Goal: Information Seeking & Learning: Find specific page/section

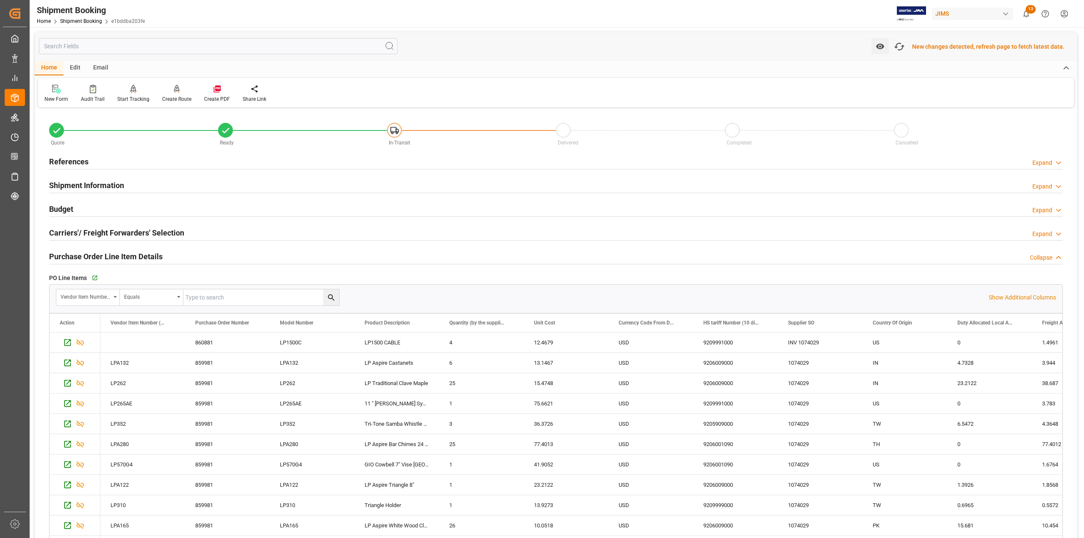
scroll to position [497, 0]
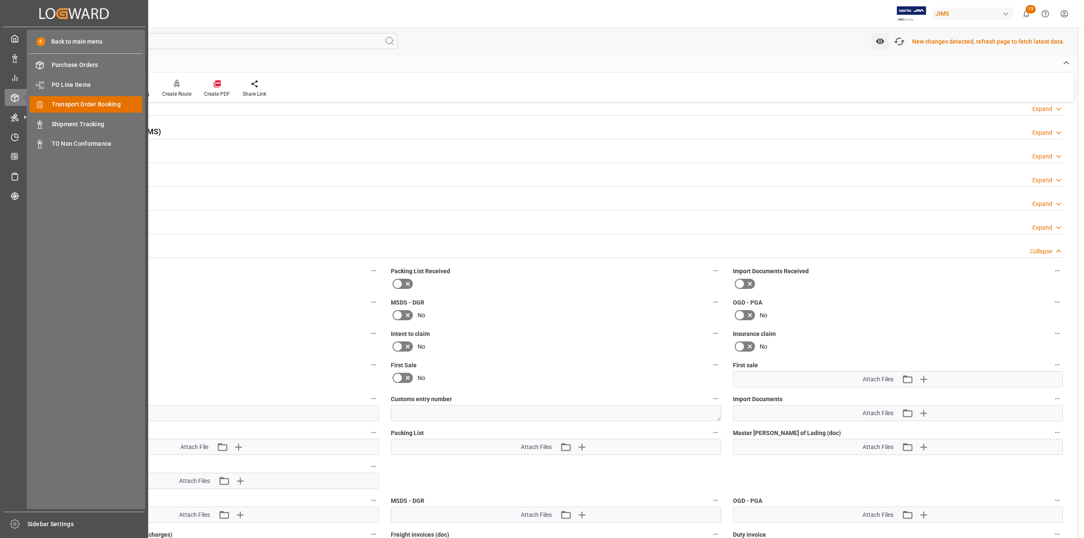
click at [75, 102] on span "Transport Order Booking" at bounding box center [97, 104] width 91 height 9
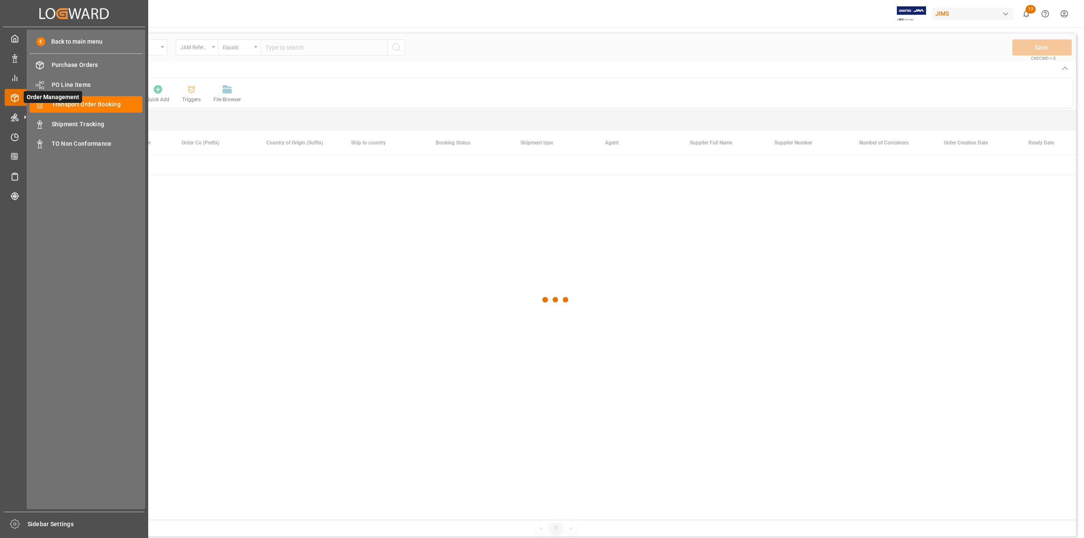
click at [14, 94] on icon at bounding box center [15, 98] width 8 height 8
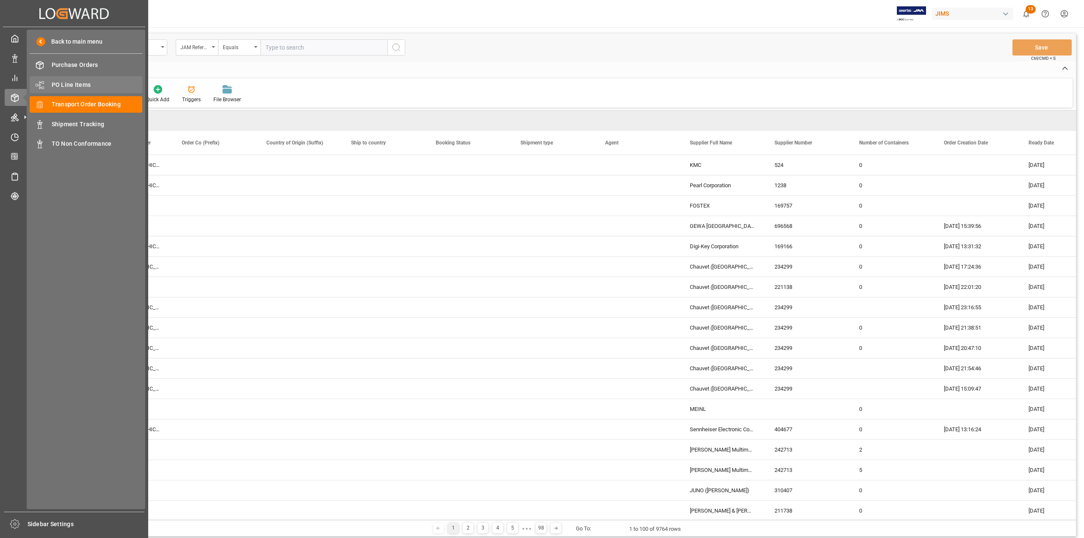
click at [57, 80] on span "PO Line Items" at bounding box center [97, 84] width 91 height 9
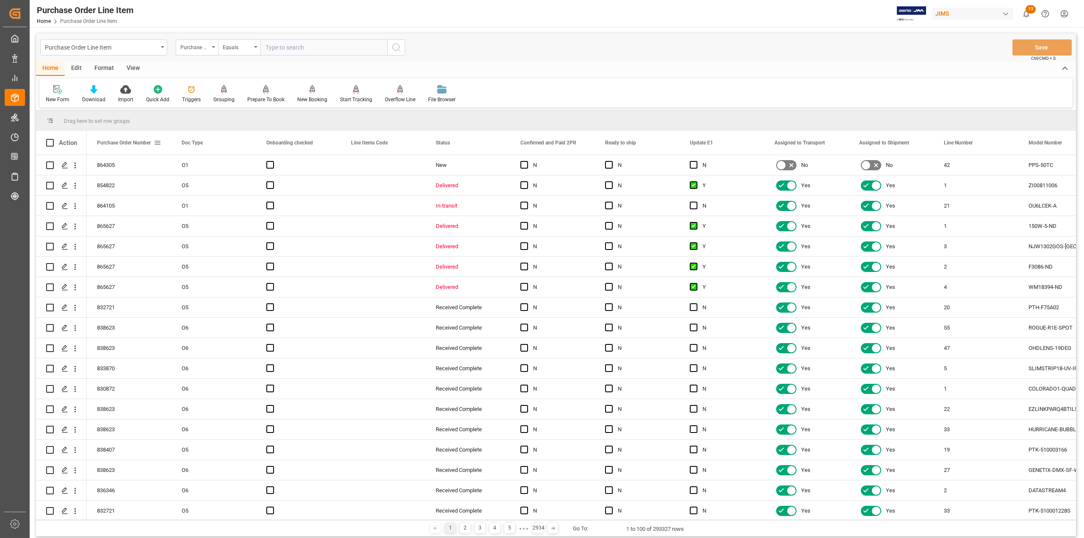
click at [160, 142] on span at bounding box center [158, 143] width 8 height 8
click at [259, 144] on span "columns" at bounding box center [252, 144] width 41 height 15
click at [159, 163] on input "Toggle Select All Columns" at bounding box center [159, 166] width 8 height 8
checkbox input "false"
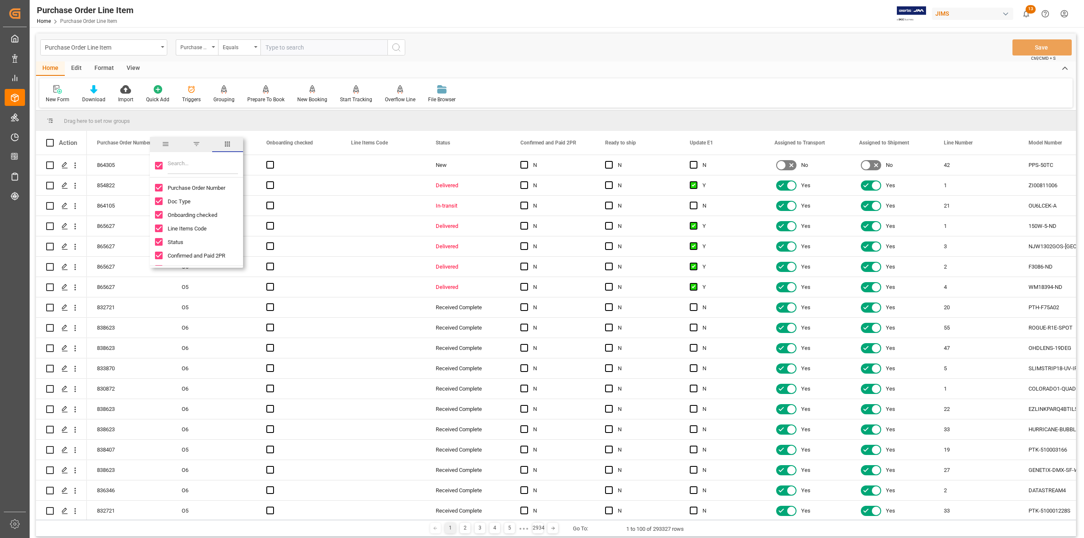
checkbox input "false"
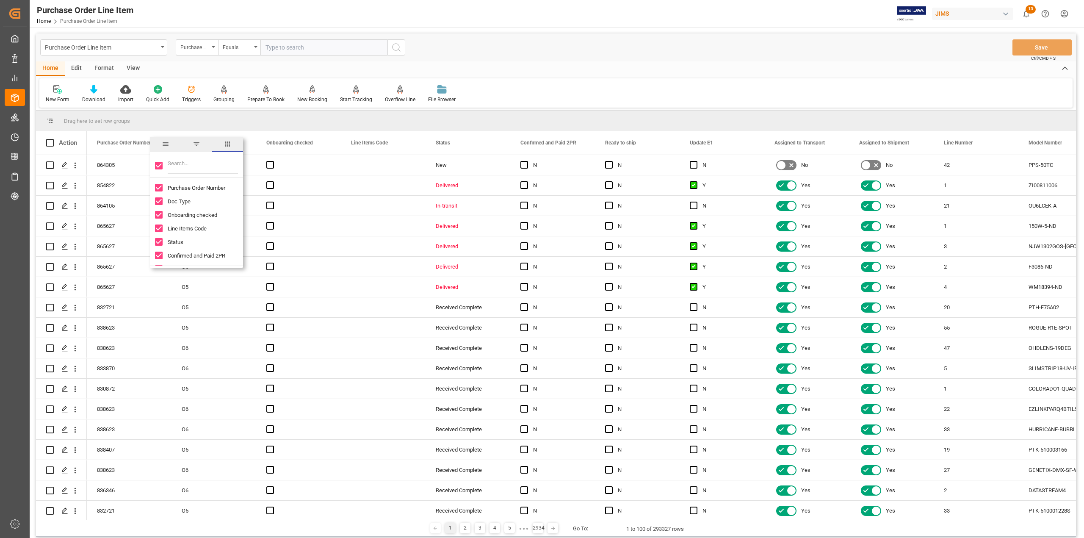
checkbox input "false"
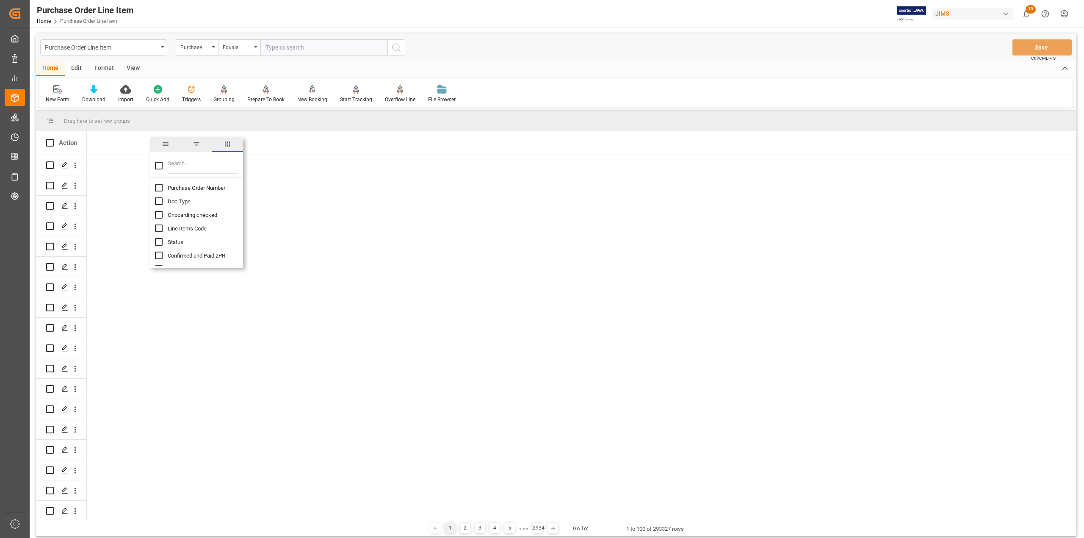
click at [158, 188] on input "Purchase Order Number column toggle visibility (hidden)" at bounding box center [159, 188] width 8 height 8
checkbox input "true"
checkbox input "false"
click at [158, 200] on input "Doc Type column toggle visibility (hidden)" at bounding box center [159, 201] width 8 height 8
checkbox input "true"
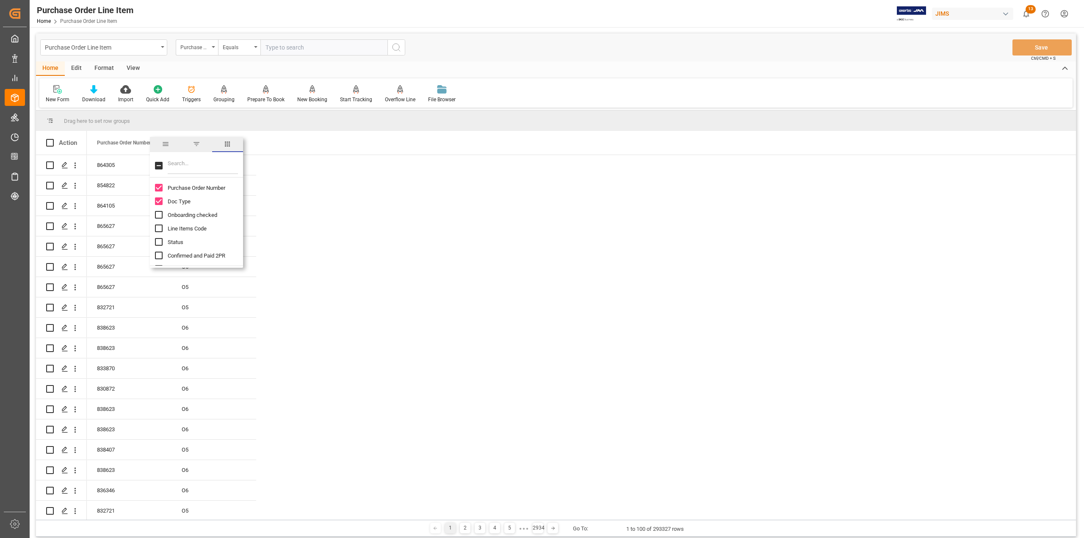
click at [179, 169] on input "Filter Columns Input" at bounding box center [203, 165] width 70 height 17
type input "des"
click at [160, 188] on input "Print Message Description column toggle visibility (hidden)" at bounding box center [159, 188] width 8 height 8
checkbox input "true"
checkbox input "false"
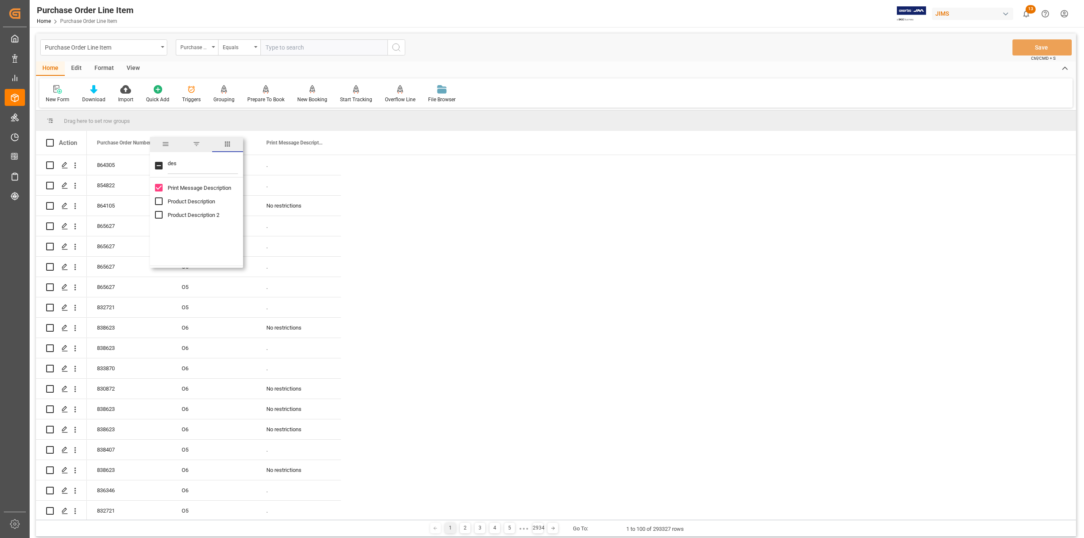
click at [161, 202] on input "Product Description column toggle visibility (hidden)" at bounding box center [159, 201] width 8 height 8
checkbox input "true"
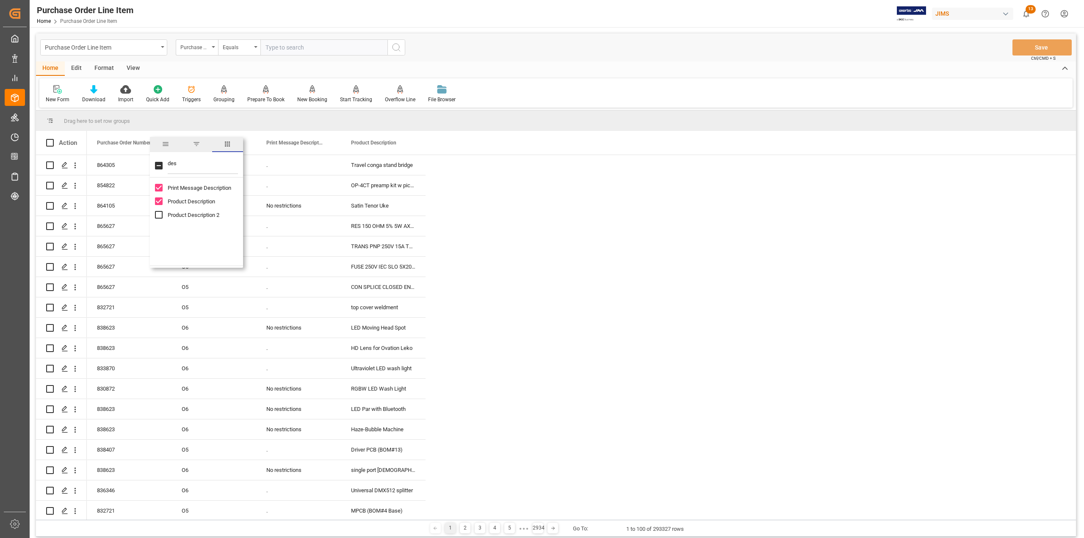
click at [158, 215] on input "Product Description 2 column toggle visibility (hidden)" at bounding box center [159, 215] width 8 height 8
checkbox input "true"
click at [169, 168] on input "des" at bounding box center [203, 165] width 70 height 17
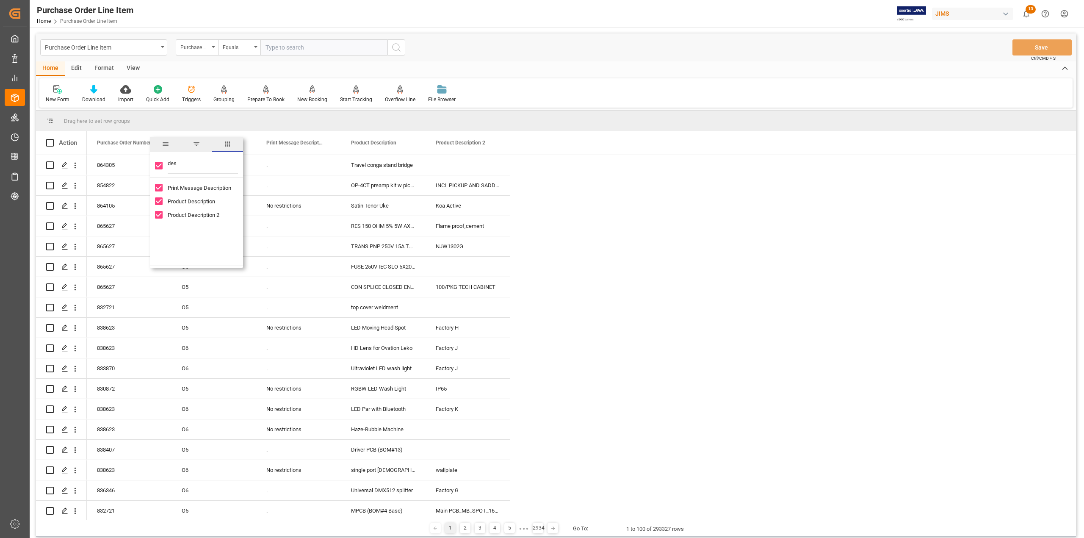
click at [169, 168] on input "des" at bounding box center [203, 165] width 70 height 17
type input "mode"
checkbox input "false"
type input "mode"
click at [158, 190] on input "Model Number column toggle visibility (hidden)" at bounding box center [159, 188] width 8 height 8
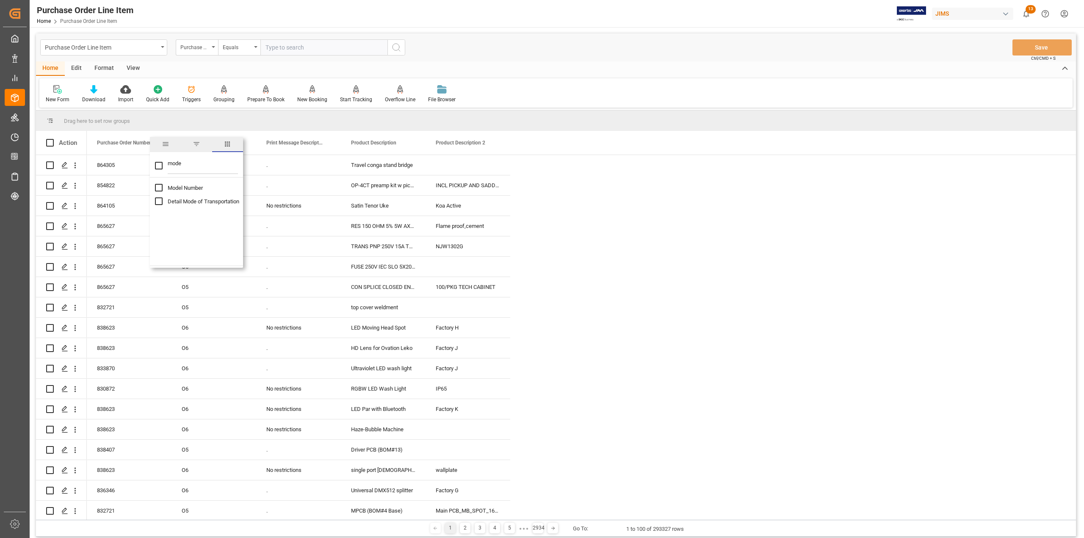
checkbox input "true"
checkbox input "false"
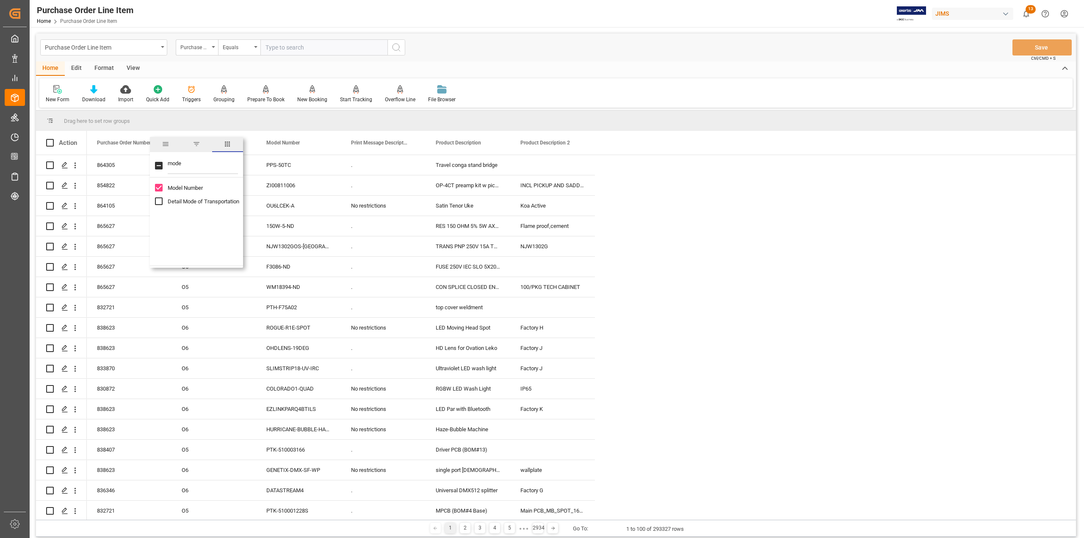
click at [180, 165] on input "mode" at bounding box center [203, 165] width 70 height 17
type input "qua"
click at [160, 190] on input "Quantity (by the supplier) column toggle visibility (hidden)" at bounding box center [159, 188] width 8 height 8
checkbox input "true"
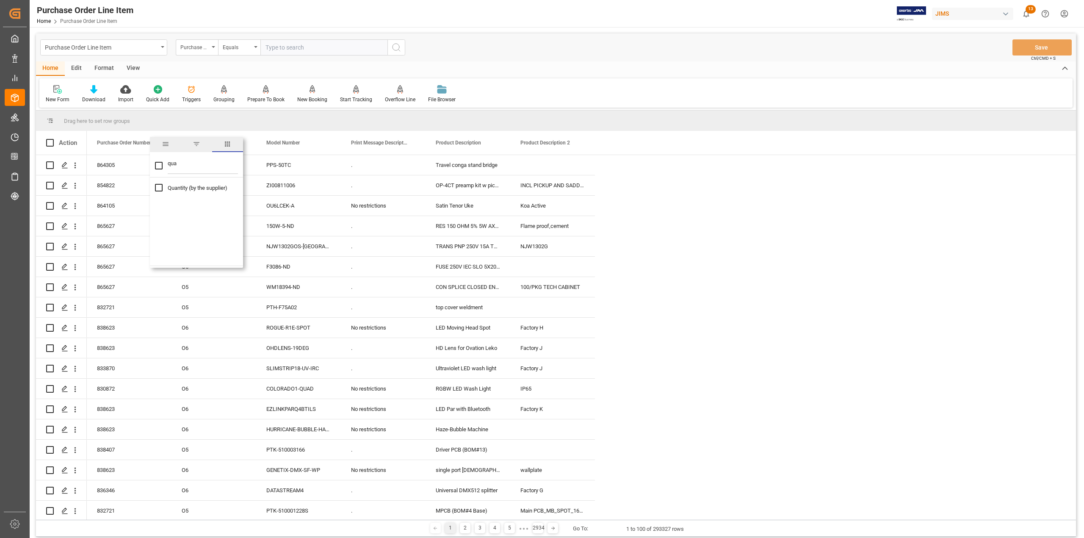
checkbox input "true"
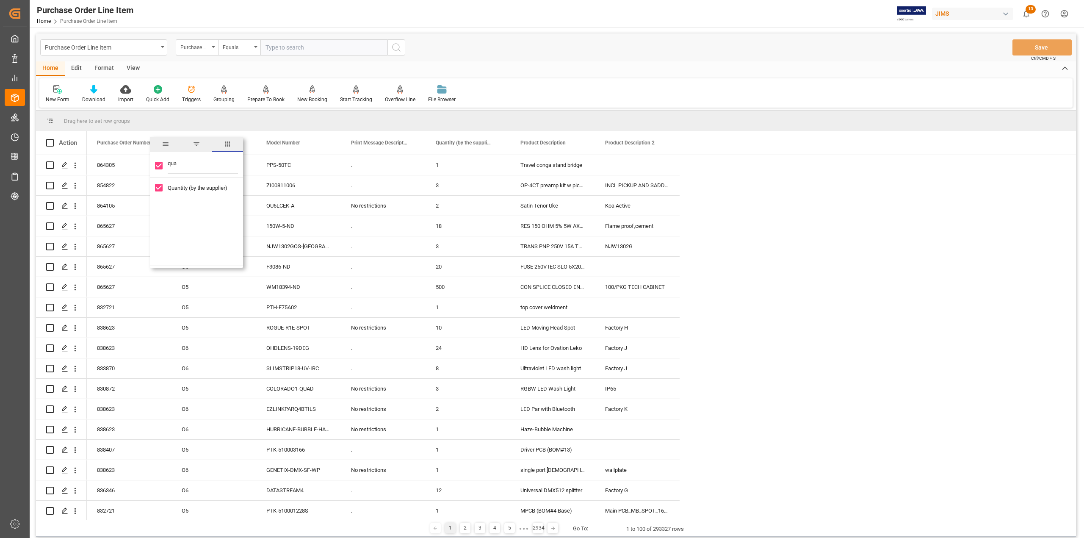
click at [174, 169] on input "qua" at bounding box center [203, 165] width 70 height 17
type input "cost"
checkbox input "false"
type input "cost"
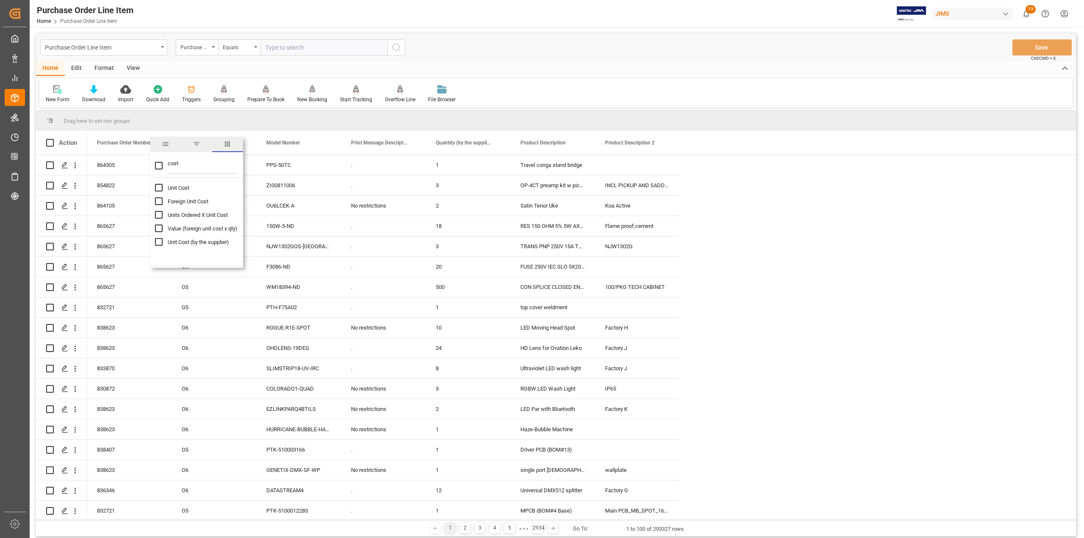
click at [163, 187] on div "Unit Cost" at bounding box center [201, 188] width 93 height 14
click at [158, 190] on input "Unit Cost column toggle visibility (hidden)" at bounding box center [159, 188] width 8 height 8
checkbox input "true"
checkbox input "false"
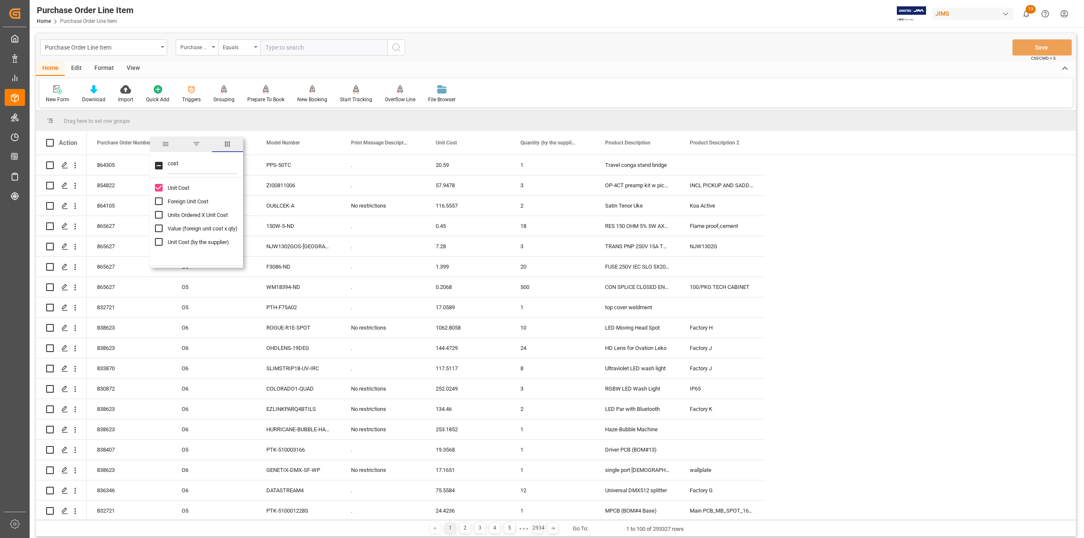
click at [158, 204] on input "Foreign Unit Cost column toggle visibility (hidden)" at bounding box center [159, 201] width 8 height 8
checkbox input "true"
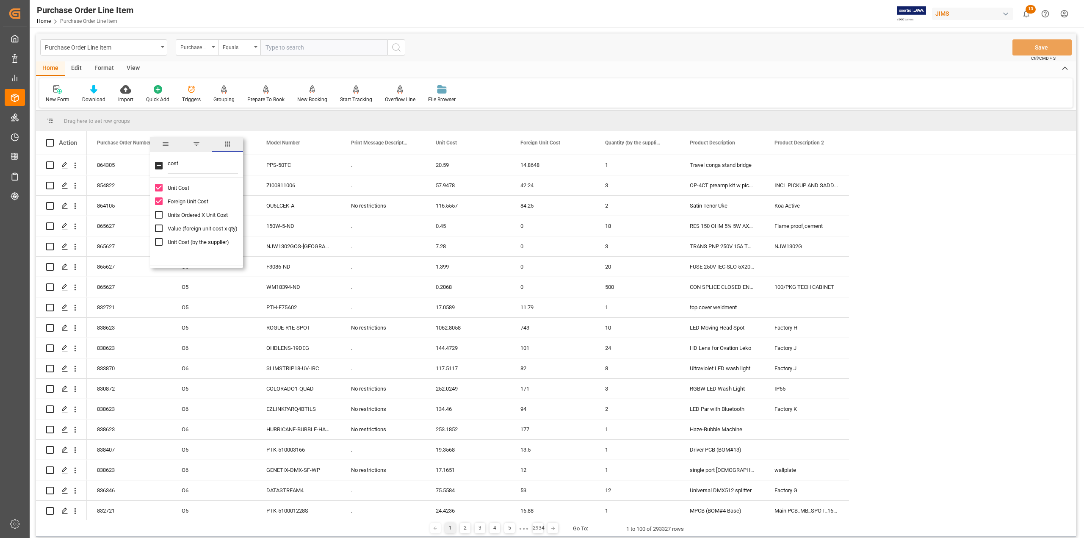
click at [160, 227] on input "Value (foreign unit cost x qty) column toggle visibility (hidden)" at bounding box center [159, 228] width 8 height 8
checkbox input "true"
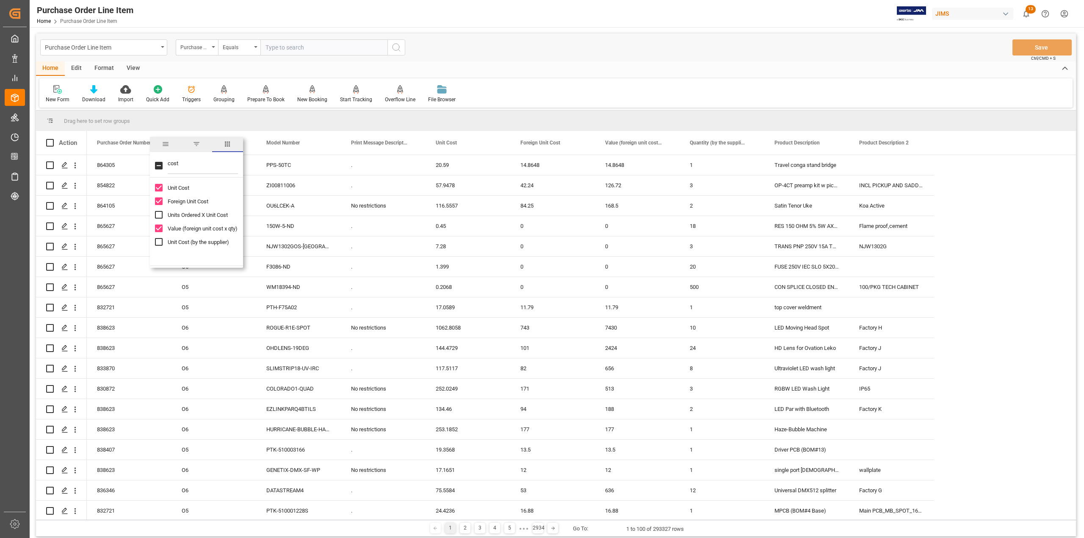
click at [161, 241] on input "Unit Cost (by the supplier) column toggle visibility (hidden)" at bounding box center [159, 242] width 8 height 8
checkbox input "true"
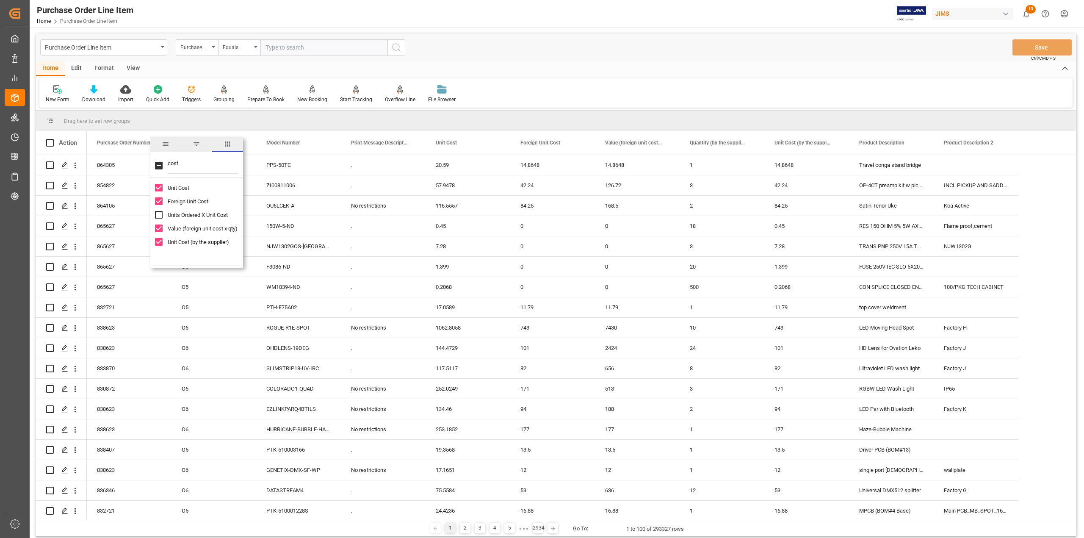
click at [158, 187] on input "Unit Cost column toggle visibility (visible)" at bounding box center [159, 188] width 8 height 8
checkbox input "false"
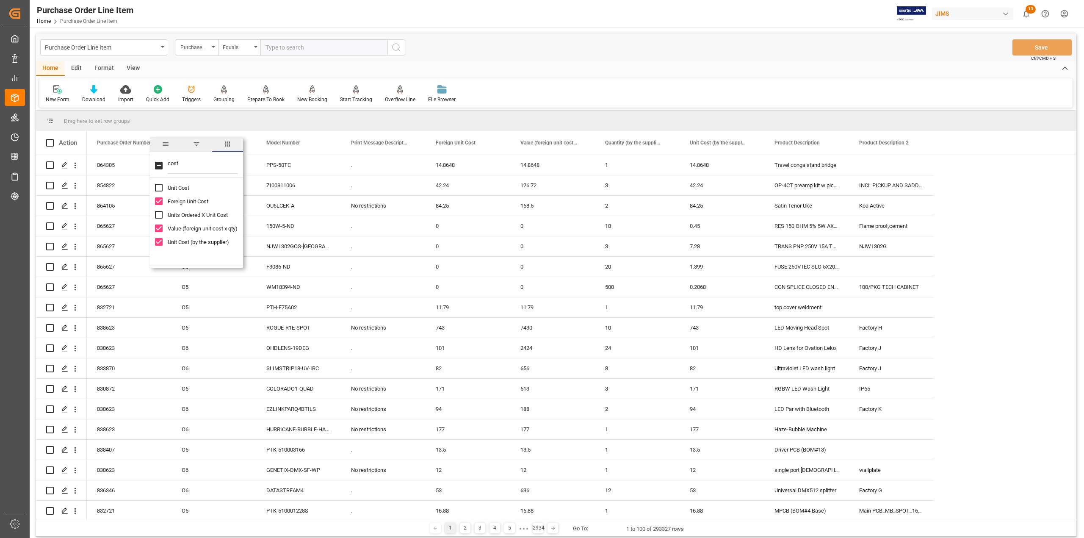
click at [170, 167] on input "cost" at bounding box center [203, 165] width 70 height 17
type input "curr"
click at [158, 185] on input "Base Currency column toggle visibility (hidden)" at bounding box center [159, 188] width 8 height 8
checkbox input "true"
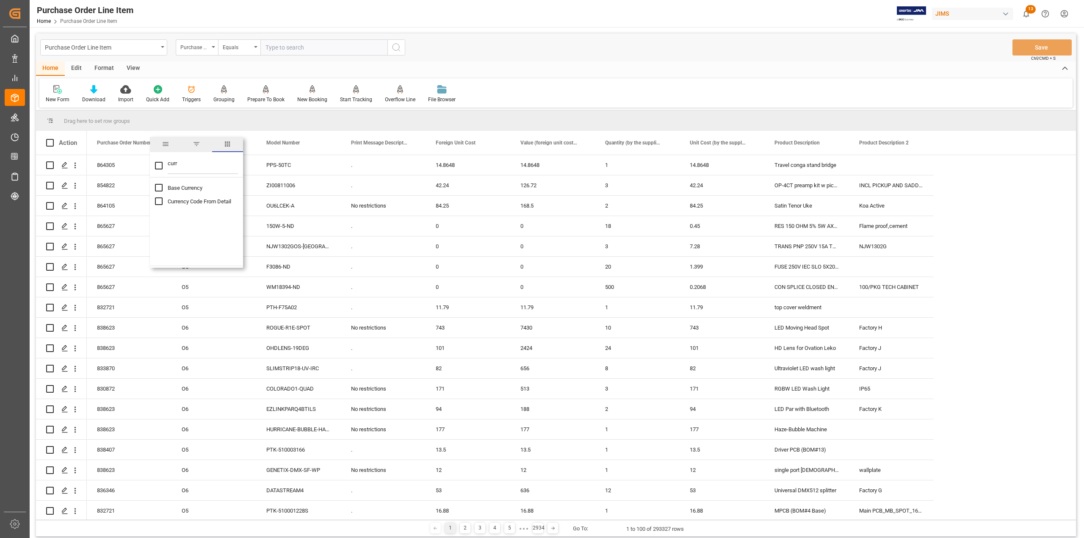
checkbox input "false"
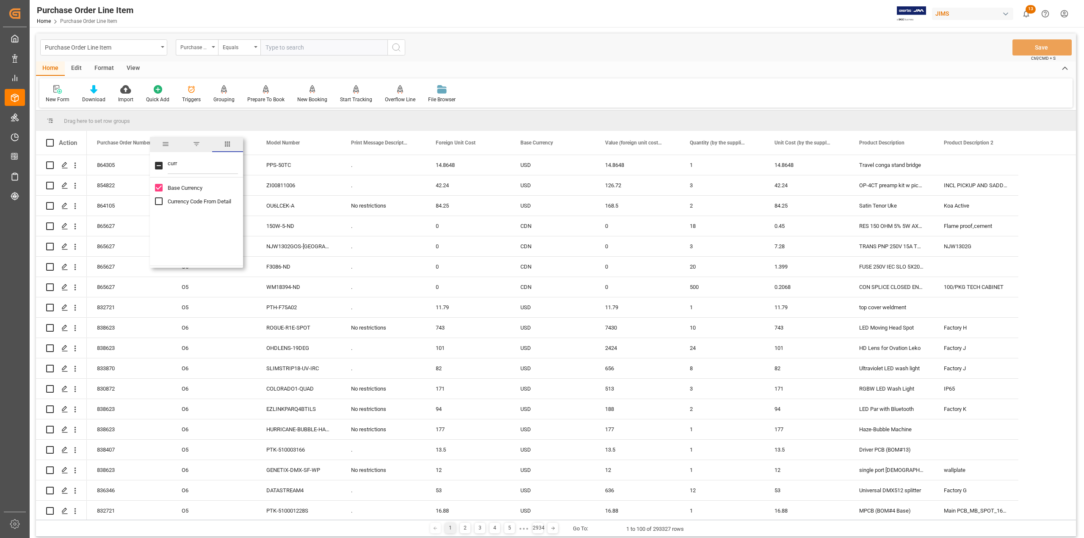
click at [160, 199] on input "Currency Code From Detail column toggle visibility (hidden)" at bounding box center [159, 201] width 8 height 8
checkbox input "true"
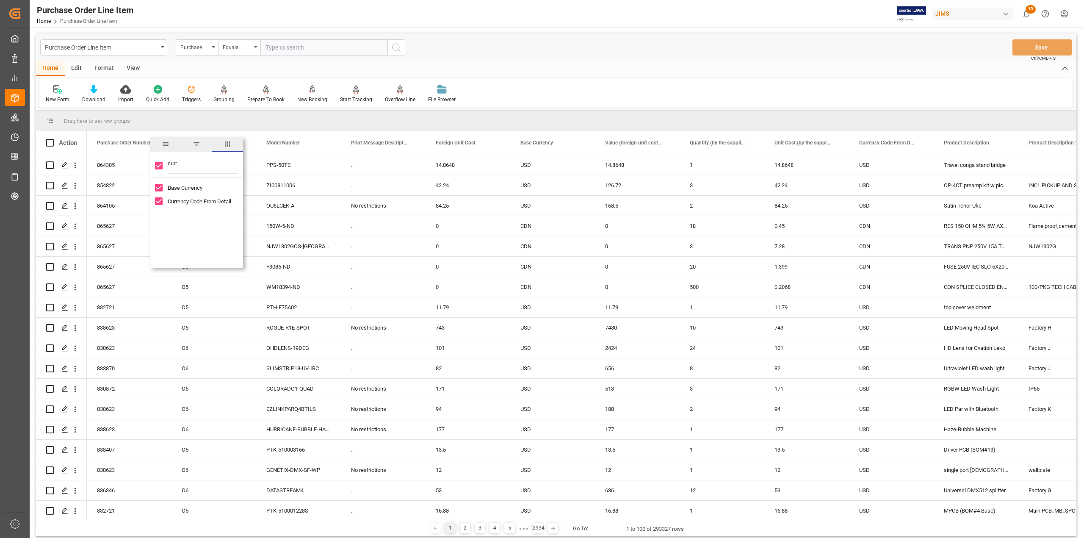
click at [174, 165] on input "curr" at bounding box center [203, 165] width 70 height 17
type input "h"
checkbox input "false"
type input "hs"
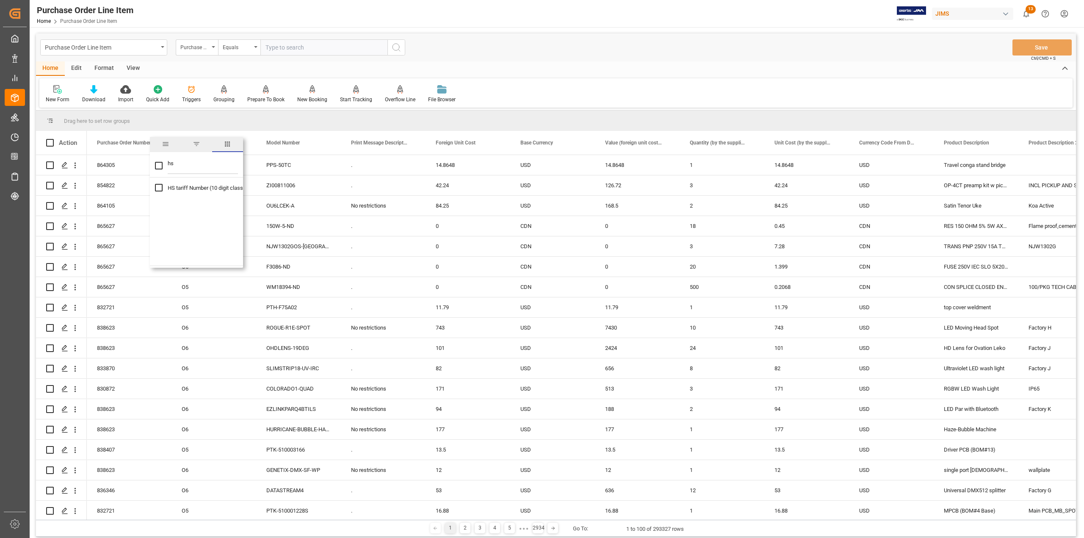
click at [161, 190] on input "HS tariff Number (10 digit classification code) column toggle visibility (hidde…" at bounding box center [159, 188] width 8 height 8
checkbox input "true"
click at [589, 93] on div "New Form Download Import Quick Add Triggers Grouping Grouping Tooltip Prepare T…" at bounding box center [555, 92] width 1033 height 29
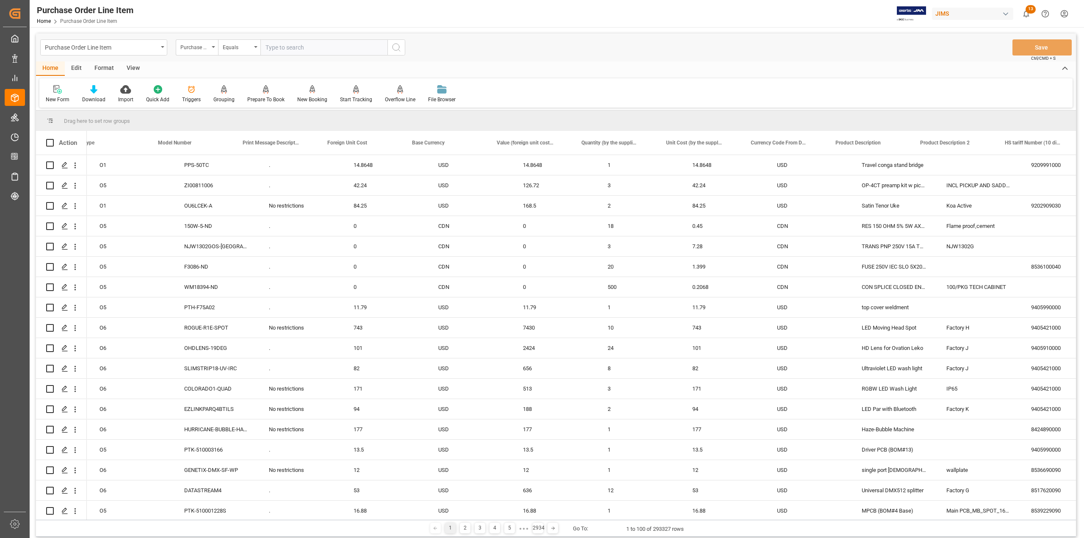
scroll to position [0, 114]
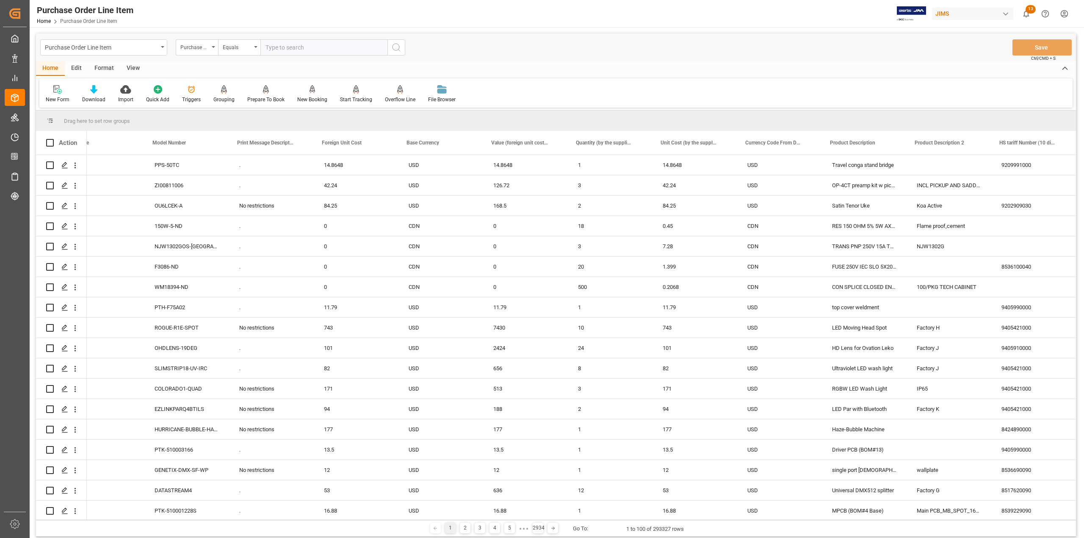
click at [138, 69] on div "View" at bounding box center [133, 68] width 26 height 14
click at [151, 94] on div "Save Template" at bounding box center [147, 94] width 46 height 19
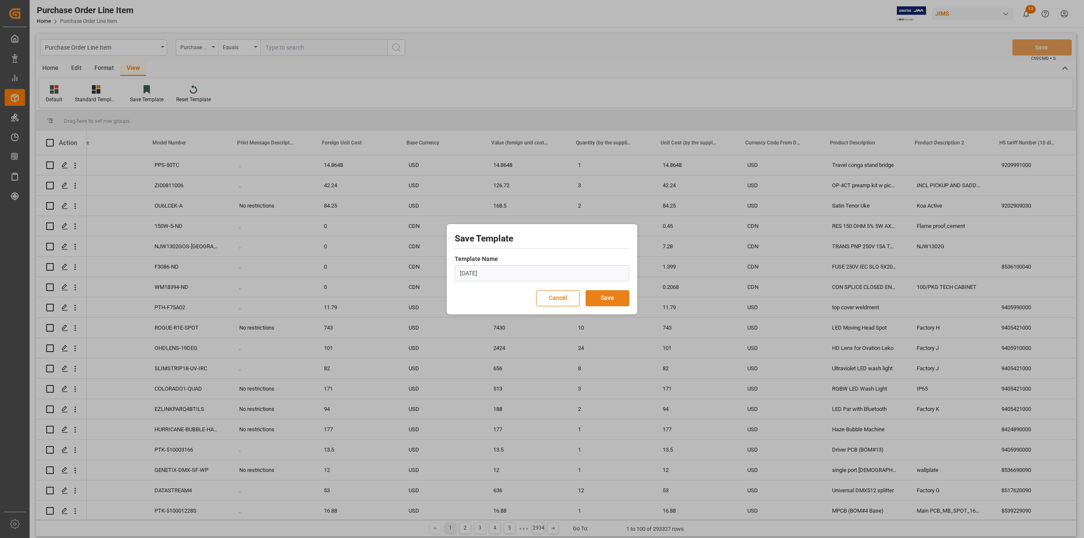
type input "[DATE]"
click at [610, 297] on button "Save" at bounding box center [608, 298] width 44 height 16
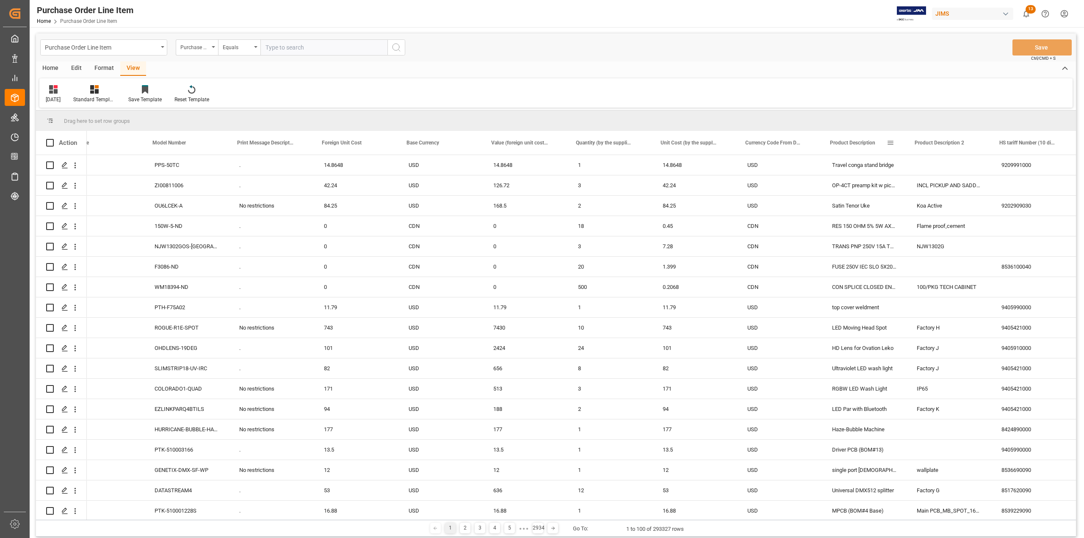
click at [888, 139] on span at bounding box center [891, 143] width 8 height 8
click at [932, 149] on span "filter" at bounding box center [929, 144] width 31 height 15
click at [932, 165] on div "Equals" at bounding box center [925, 167] width 71 height 6
click at [914, 212] on div "Fuzzy search" at bounding box center [929, 208] width 83 height 14
click at [908, 195] on input "Filter Value" at bounding box center [929, 188] width 83 height 17
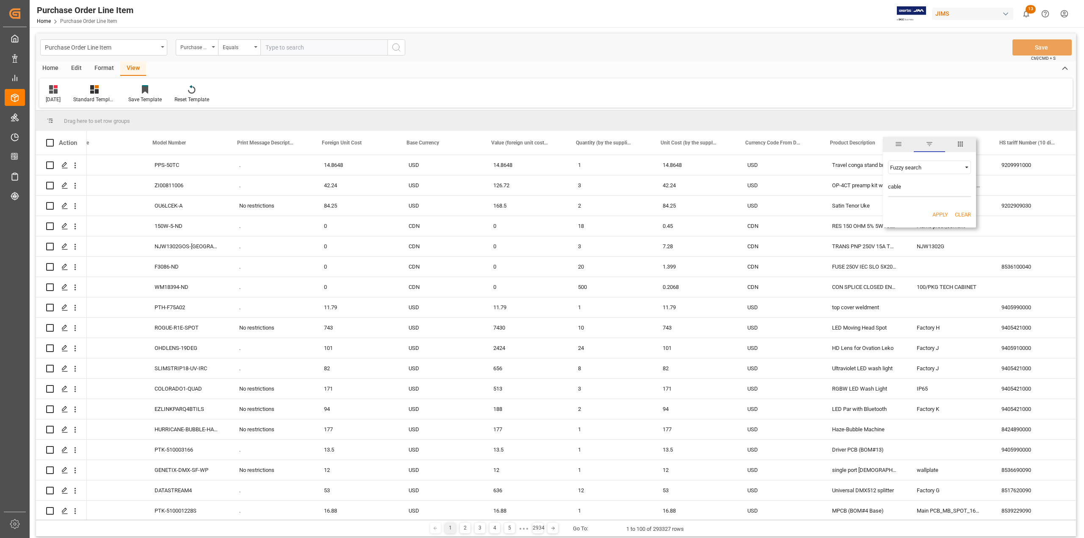
type input "cable"
click at [939, 212] on button "Apply" at bounding box center [940, 214] width 16 height 8
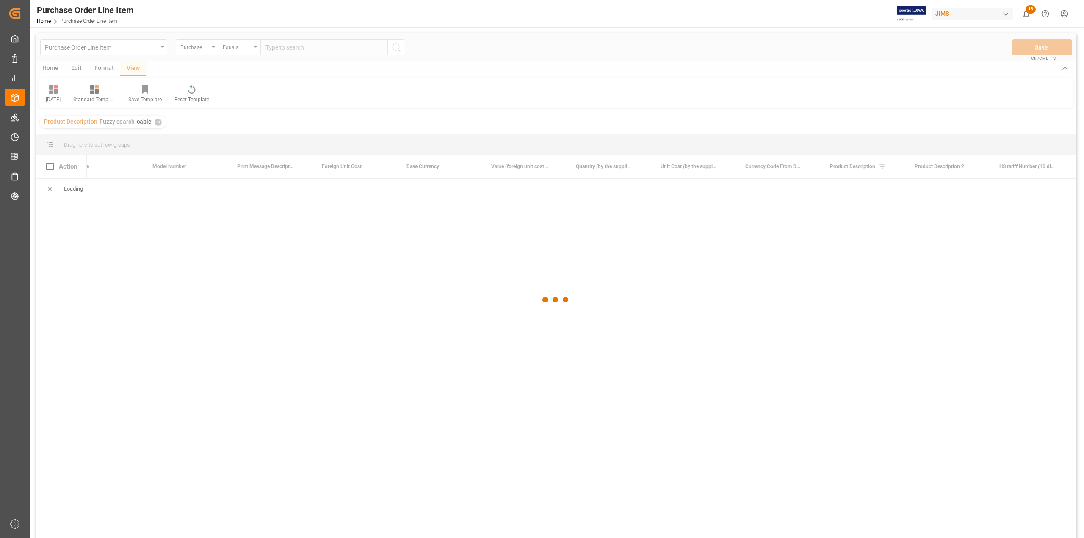
scroll to position [0, 112]
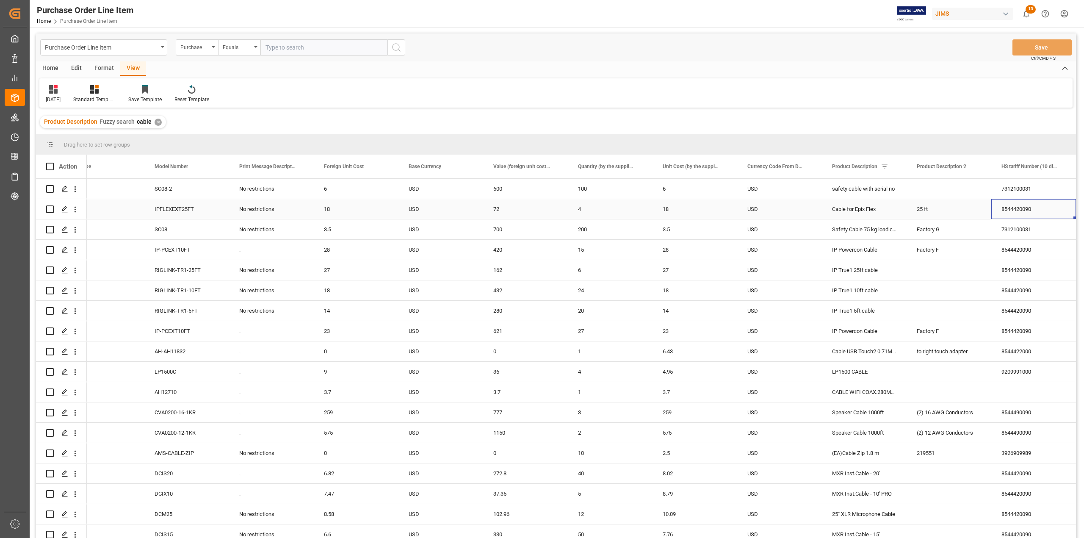
click at [1025, 210] on div "8544420090" at bounding box center [1033, 209] width 85 height 20
click at [889, 168] on span at bounding box center [893, 167] width 8 height 8
click at [898, 210] on input "cable" at bounding box center [931, 212] width 83 height 17
click at [947, 240] on button "Apply" at bounding box center [942, 238] width 16 height 8
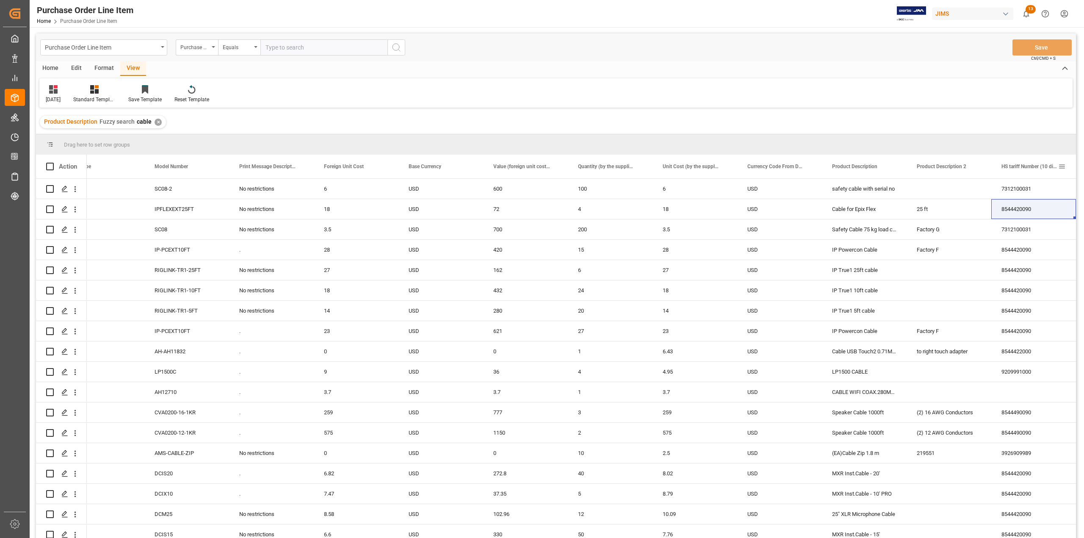
click at [1061, 166] on span at bounding box center [1062, 167] width 8 height 8
click at [1015, 208] on input "Filter Value" at bounding box center [1029, 212] width 83 height 17
type input "85444"
click at [1051, 188] on div "Equals" at bounding box center [1025, 191] width 71 height 6
click at [1028, 261] on div "Starts with" at bounding box center [1029, 259] width 83 height 14
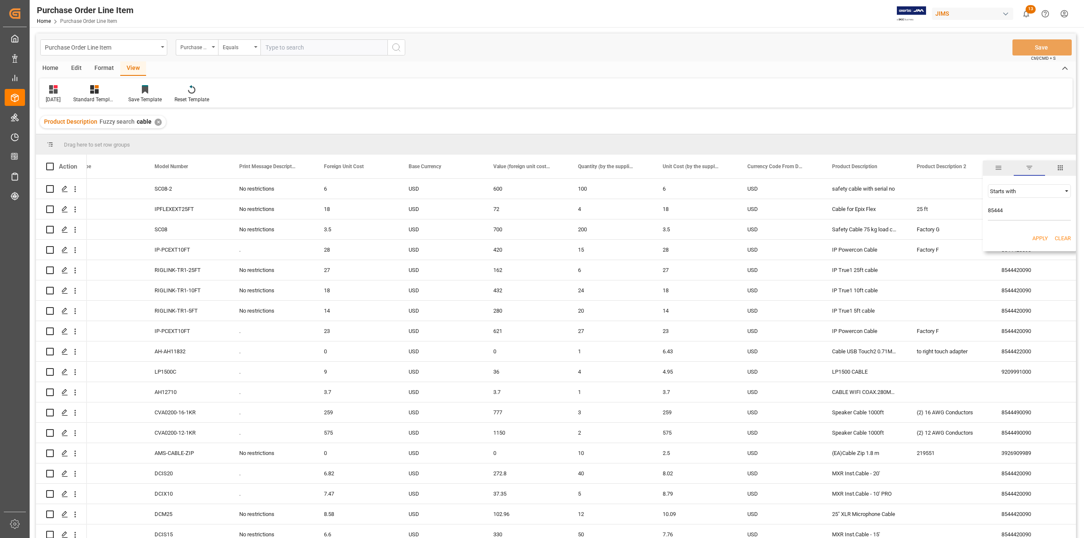
click at [1043, 234] on div "Apply Clear" at bounding box center [1029, 238] width 93 height 22
click at [1043, 238] on button "Apply" at bounding box center [1040, 238] width 16 height 8
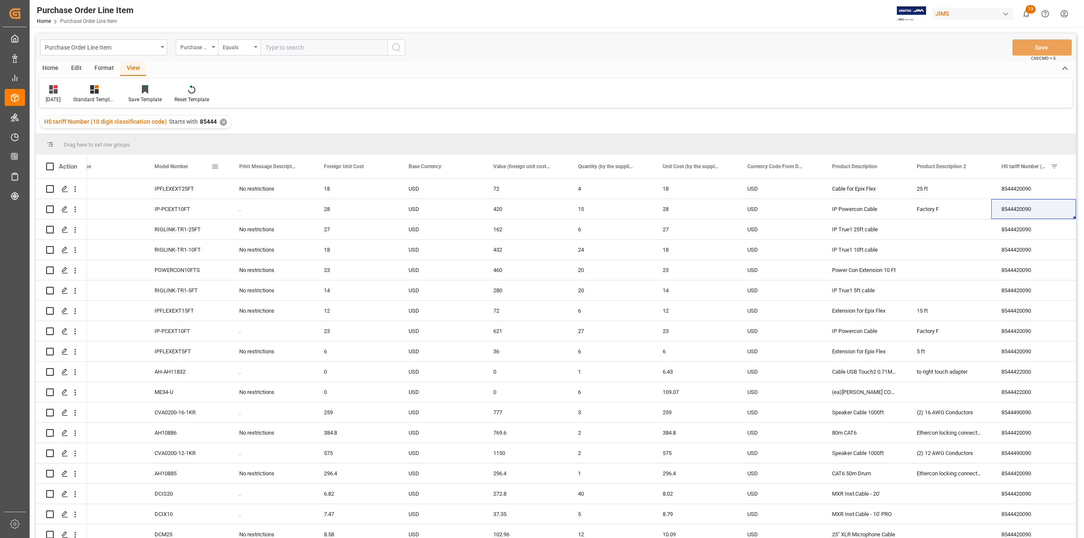
click at [213, 166] on span at bounding box center [215, 167] width 8 height 8
click at [289, 168] on span "columns" at bounding box center [285, 167] width 31 height 15
click at [216, 262] on input "Status column toggle visibility (hidden)" at bounding box center [217, 266] width 8 height 8
checkbox input "true"
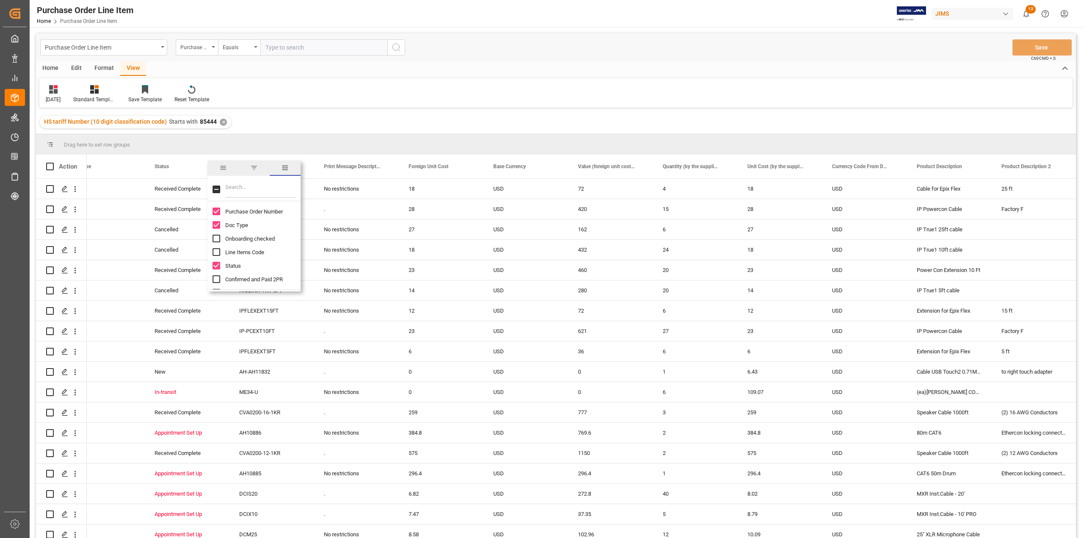
click at [357, 138] on div "Drag here to set row groups" at bounding box center [556, 144] width 1040 height 20
click at [171, 290] on div "Cancelled" at bounding box center [187, 290] width 64 height 19
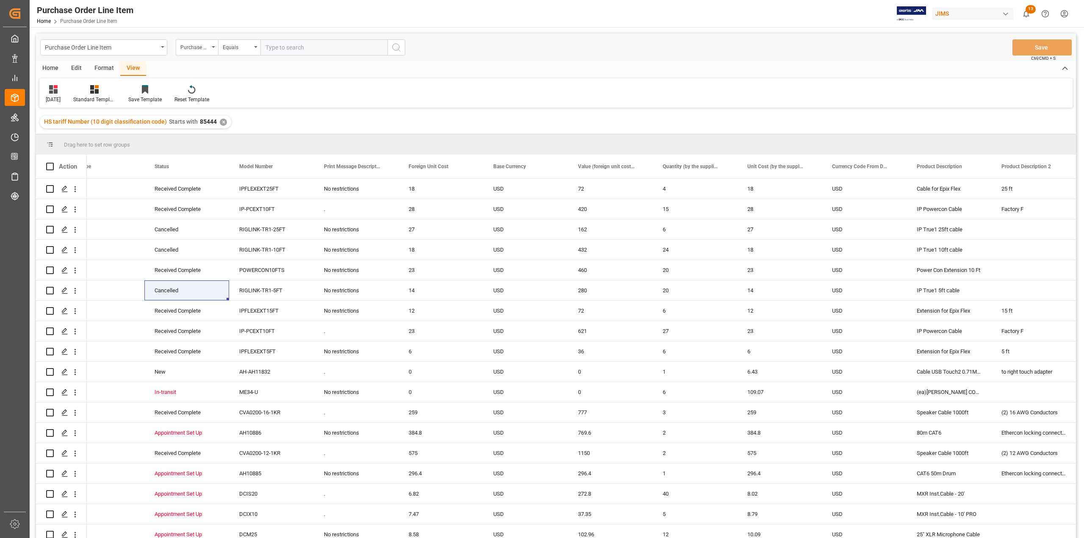
drag, startPoint x: 1076, startPoint y: 196, endPoint x: 1071, endPoint y: 212, distance: 15.9
click at [1071, 212] on main "Purchase Order Line Item Purchase Order Number Equals Save Ctrl/CMD + S Home Ed…" at bounding box center [556, 296] width 1053 height 527
drag, startPoint x: 173, startPoint y: 173, endPoint x: 178, endPoint y: 158, distance: 16.1
click at [178, 158] on div "Status" at bounding box center [183, 167] width 57 height 24
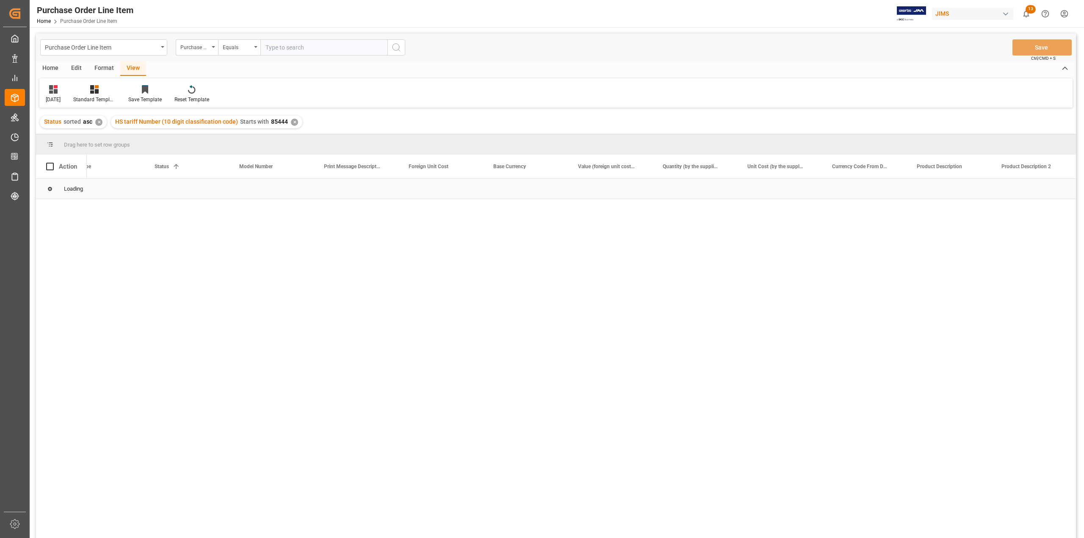
click at [244, 191] on div "Loading" at bounding box center [556, 189] width 1040 height 20
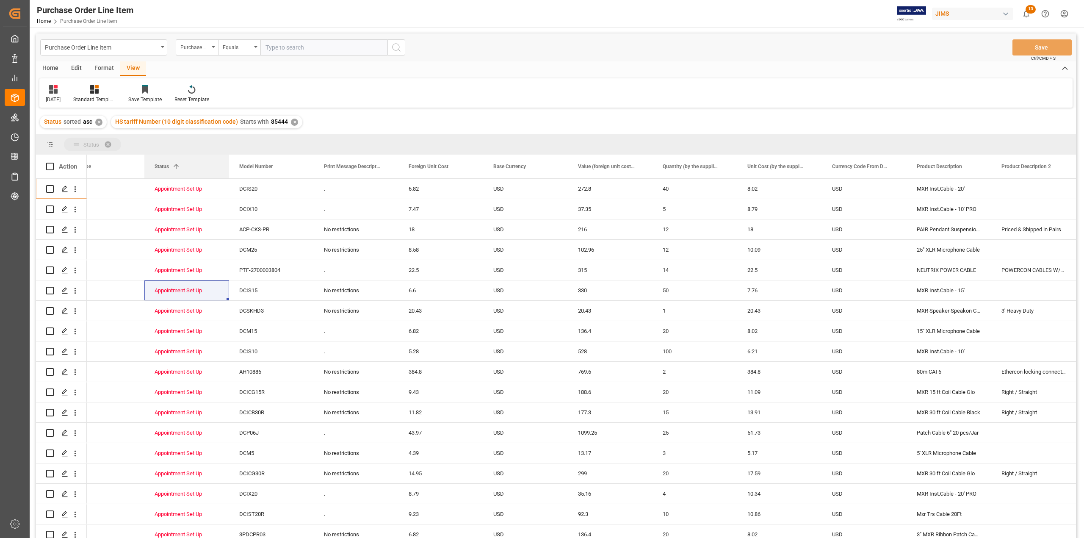
drag, startPoint x: 177, startPoint y: 169, endPoint x: 160, endPoint y: 150, distance: 25.2
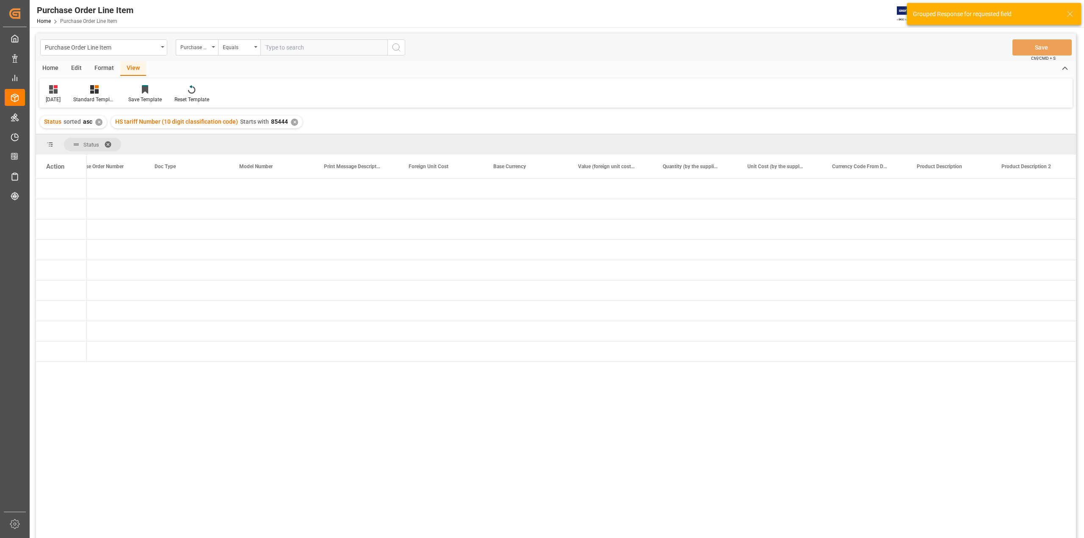
click at [630, 407] on div "Appointment Set Up (22) Arrival Port of Entry (1) Cancelled (119) Cargo Ready t…" at bounding box center [581, 361] width 989 height 365
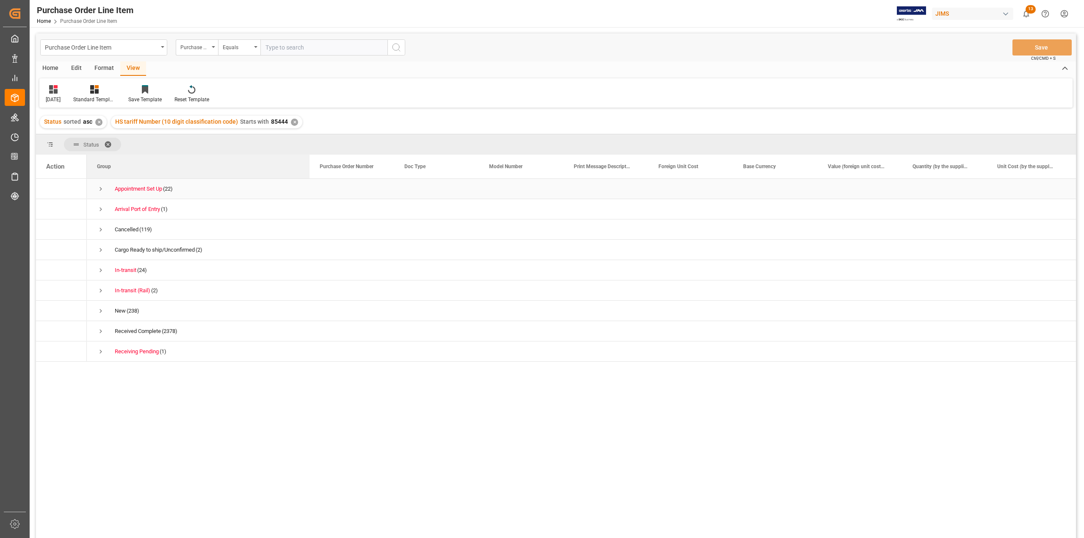
drag, startPoint x: 171, startPoint y: 169, endPoint x: 309, endPoint y: 182, distance: 138.6
click at [309, 182] on div "Action Group Purchase Order Number Doc Type" at bounding box center [556, 349] width 1040 height 389
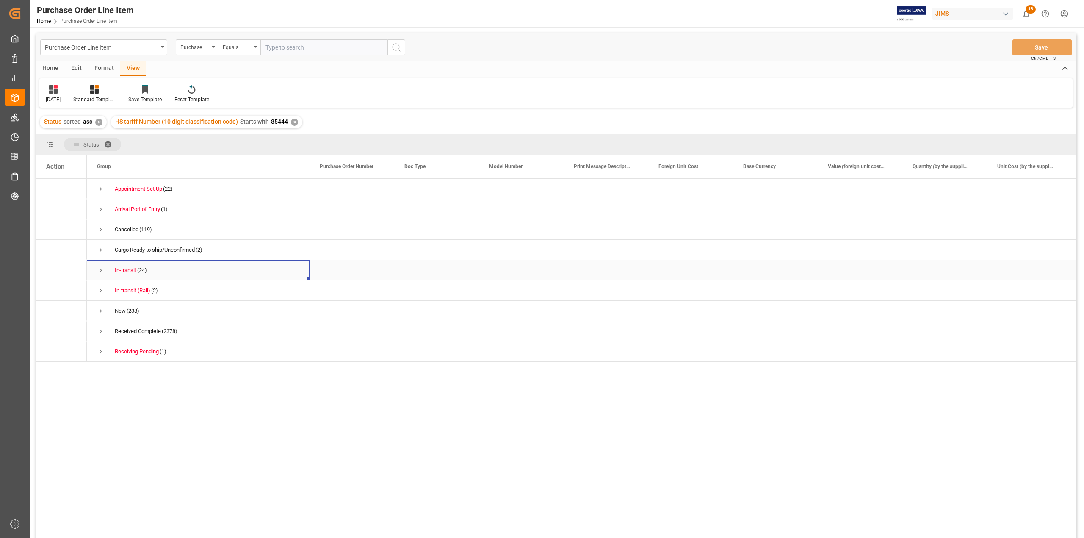
click at [101, 270] on span "Press SPACE to select this row." at bounding box center [101, 270] width 8 height 8
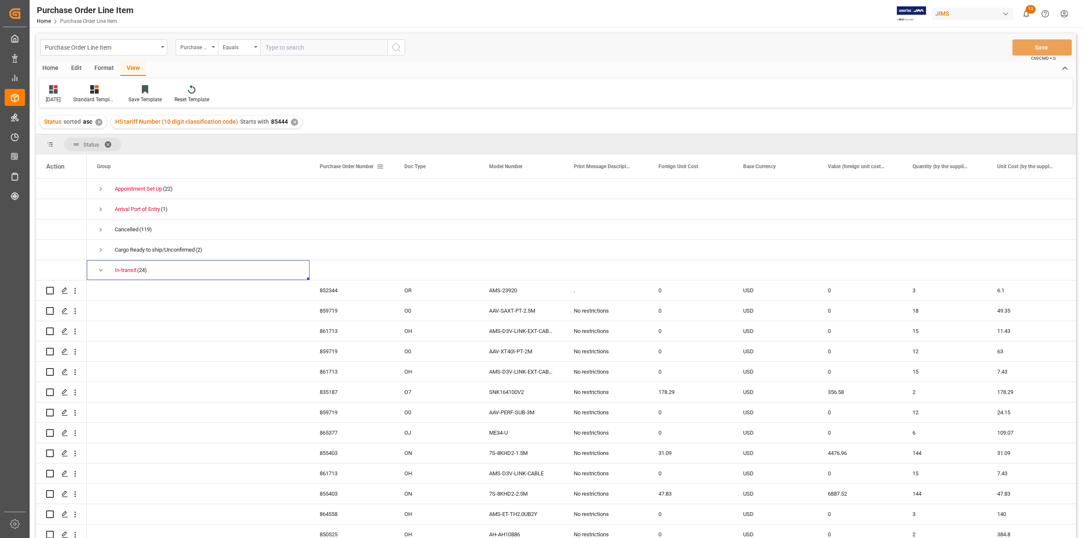
click at [379, 168] on span at bounding box center [380, 167] width 8 height 8
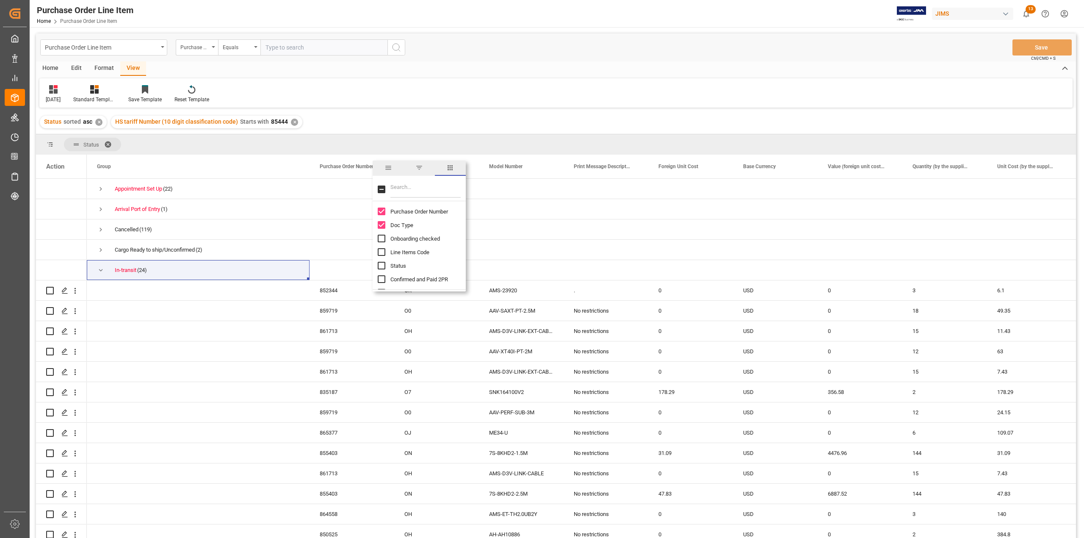
click at [440, 188] on input "Filter Columns Input" at bounding box center [425, 189] width 70 height 17
type input "ref"
click at [383, 251] on input "Reference 2 Vendor column toggle visibility (hidden)" at bounding box center [382, 252] width 8 height 8
checkbox input "true"
checkbox input "false"
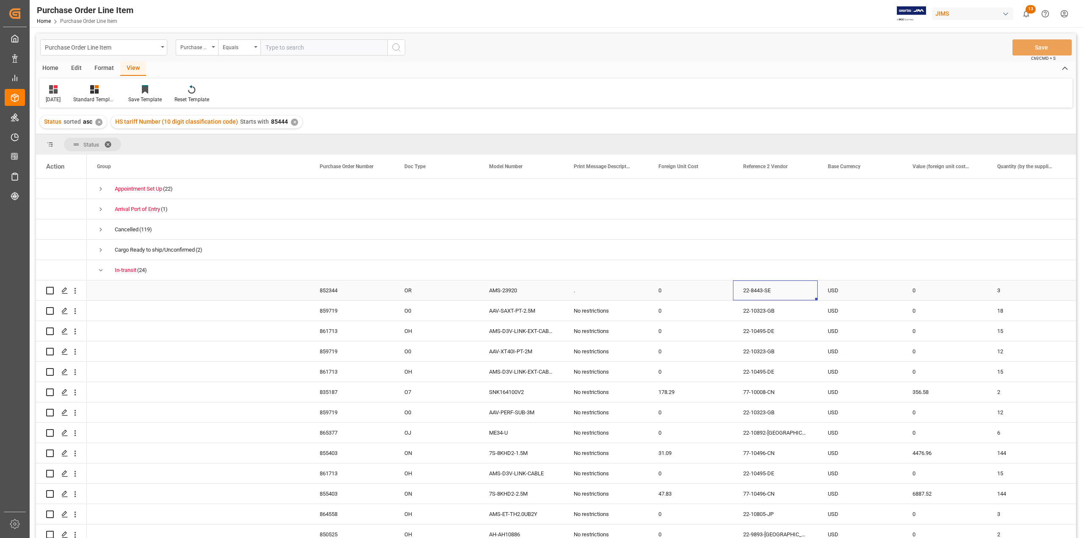
click at [769, 294] on div "22-8443-SE" at bounding box center [775, 290] width 85 height 20
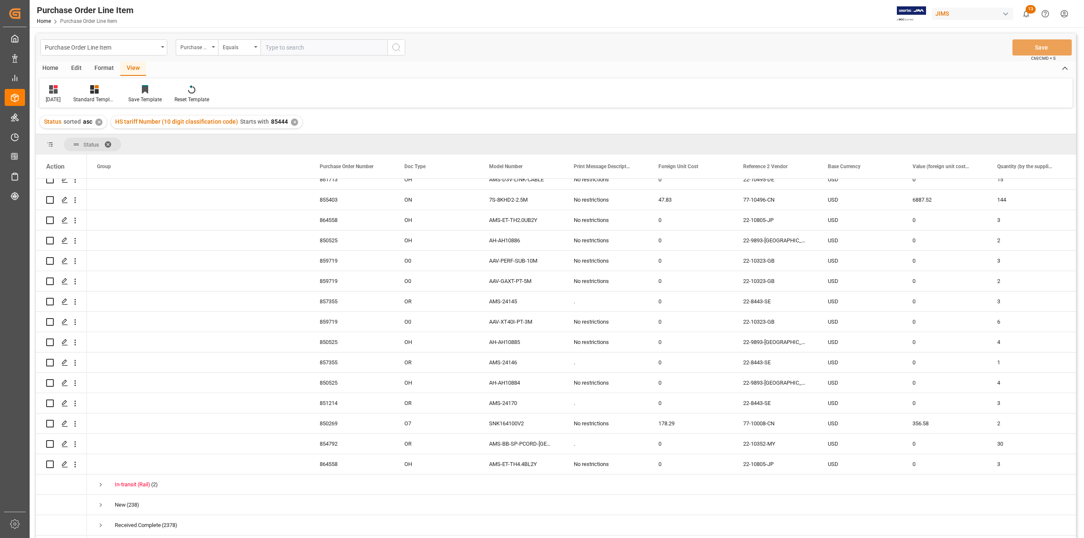
scroll to position [311, 0]
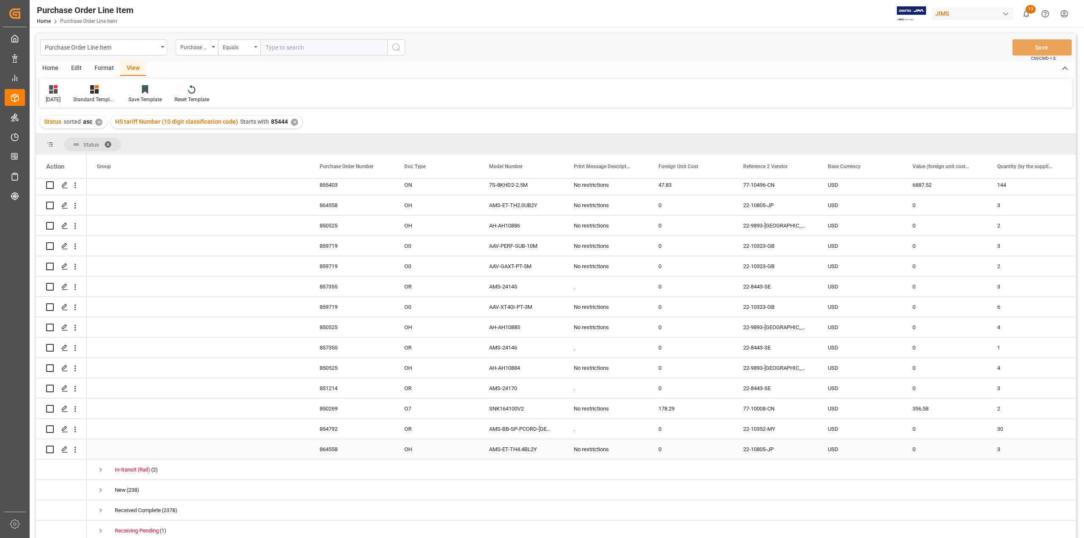
click at [774, 440] on div "22-10805-JP" at bounding box center [775, 449] width 85 height 20
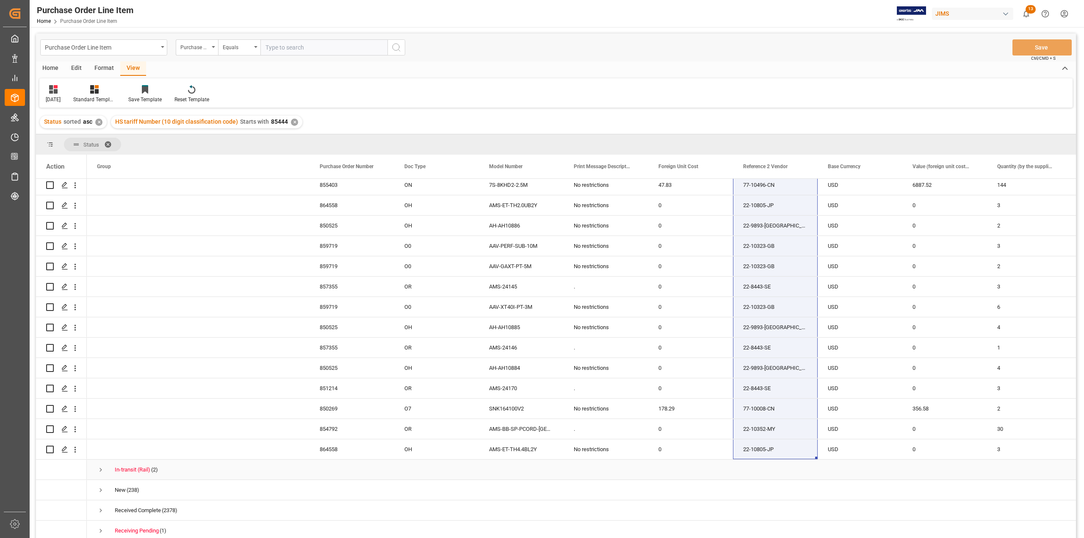
click at [101, 466] on span "Press SPACE to select this row." at bounding box center [101, 470] width 8 height 8
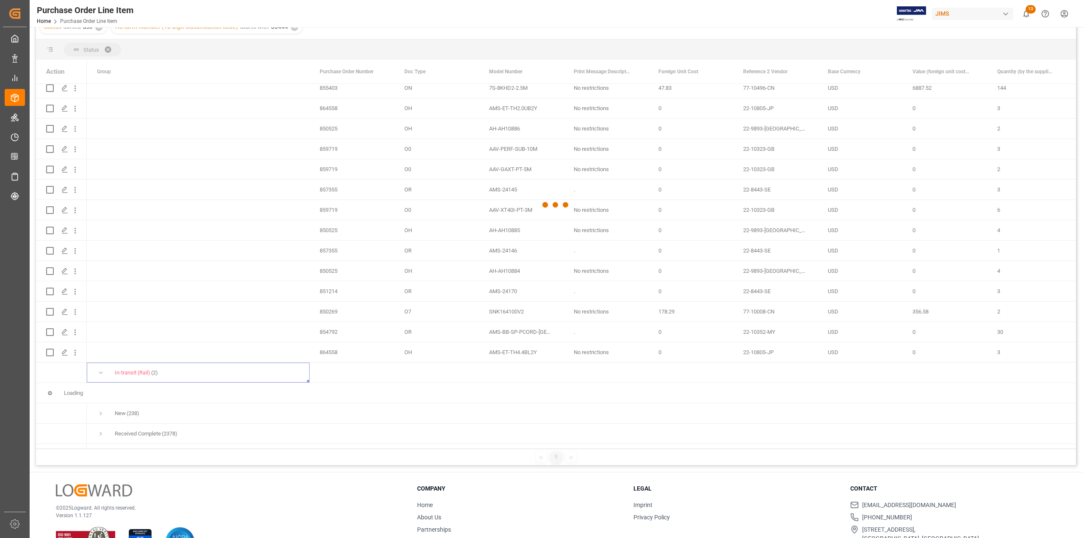
scroll to position [113, 0]
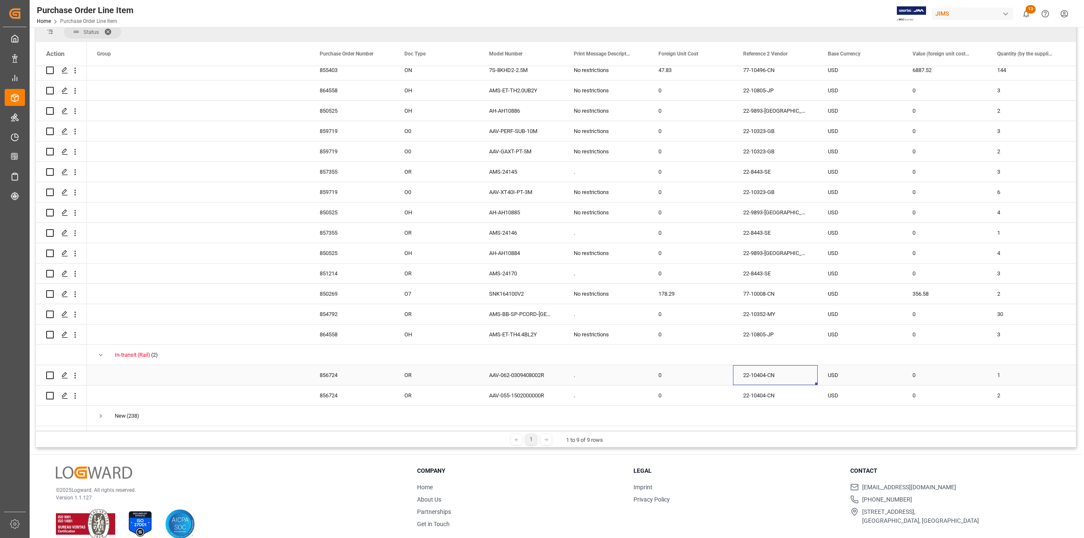
click at [764, 371] on div "22-10404-CN" at bounding box center [775, 375] width 85 height 20
click at [766, 397] on div "22-10404-CN" at bounding box center [775, 395] width 85 height 20
click at [100, 413] on span "Press SPACE to select this row." at bounding box center [101, 416] width 8 height 8
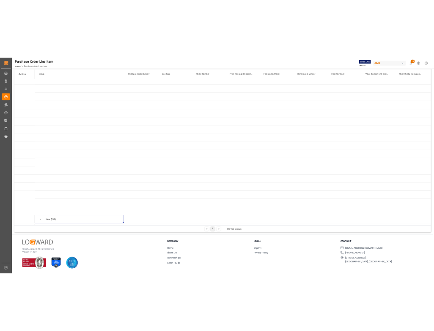
scroll to position [0, 0]
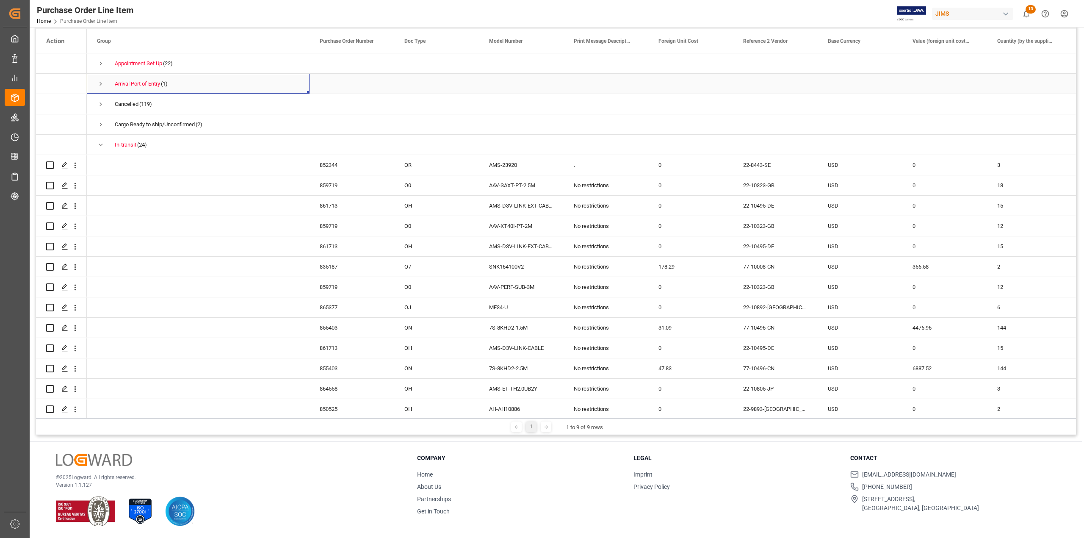
click at [100, 82] on span "Press SPACE to select this row." at bounding box center [101, 84] width 8 height 8
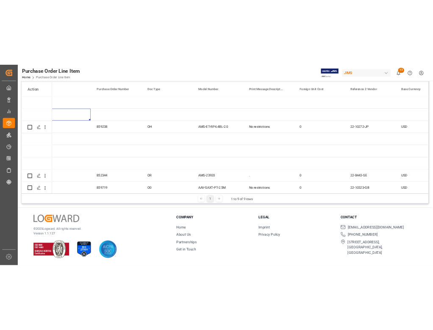
scroll to position [0, 216]
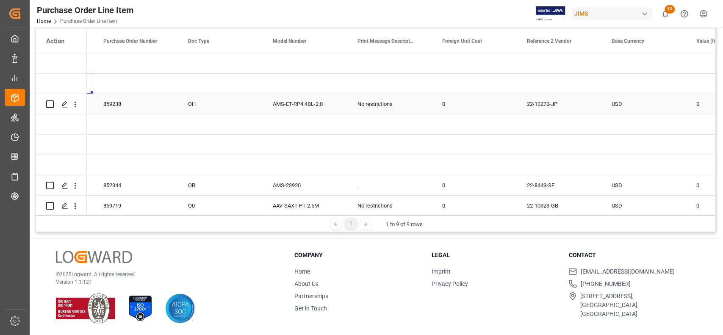
click at [562, 102] on div "22-10272-JP" at bounding box center [559, 104] width 85 height 20
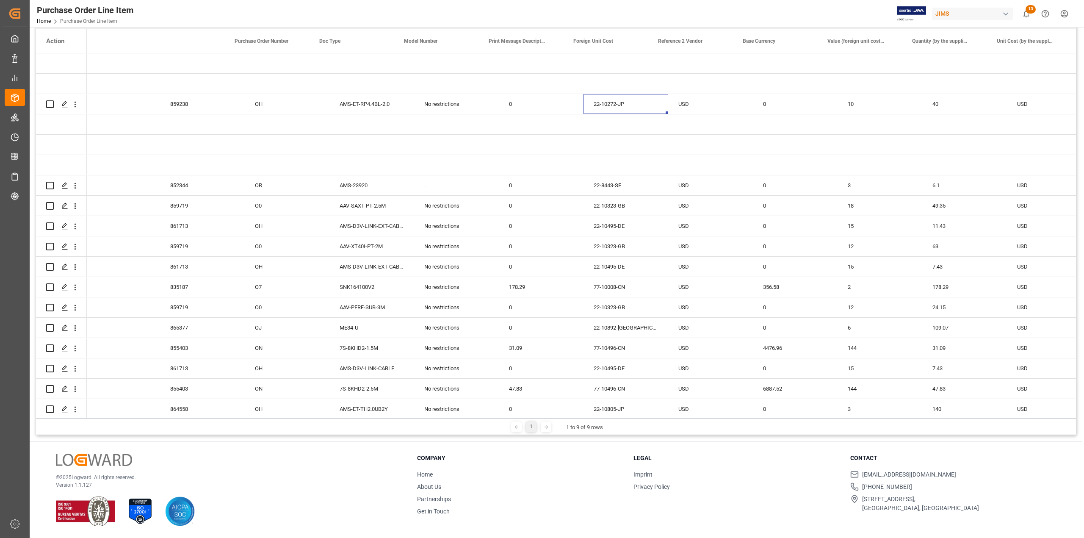
scroll to position [0, 0]
